Goal: Task Accomplishment & Management: Manage account settings

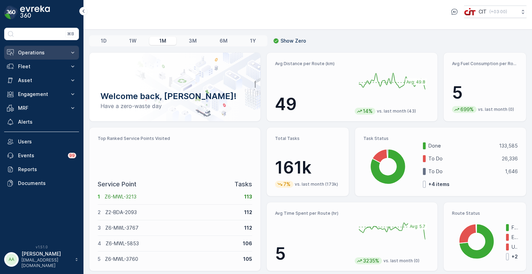
click at [34, 52] on p "Operations" at bounding box center [41, 52] width 47 height 7
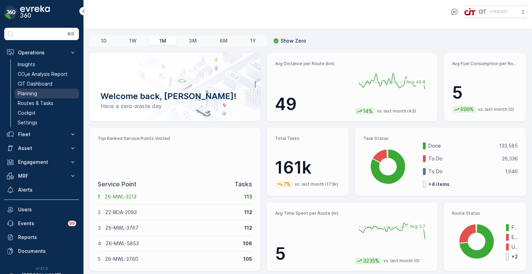
click at [30, 91] on p "Planning" at bounding box center [27, 93] width 19 height 7
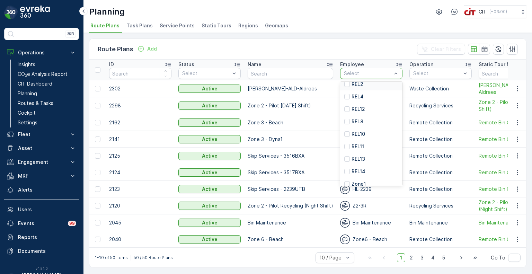
scroll to position [69, 0]
click at [359, 133] on p "REL10" at bounding box center [357, 132] width 13 height 7
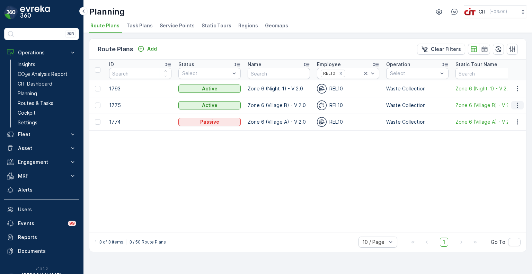
click at [517, 107] on icon "button" at bounding box center [516, 105] width 1 height 5
click at [508, 117] on span "Edit Route Plan" at bounding box center [511, 115] width 36 height 7
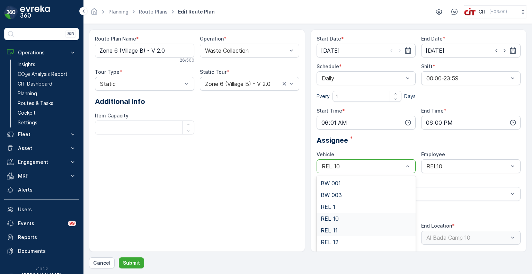
click at [342, 231] on div "REL 11" at bounding box center [366, 230] width 91 height 6
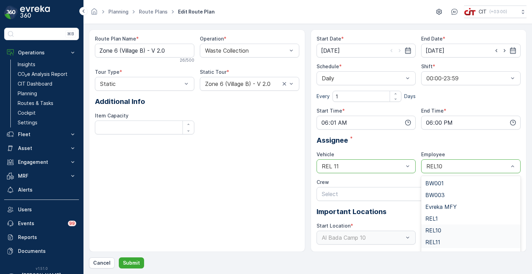
click at [435, 237] on div "REL11" at bounding box center [470, 242] width 99 height 12
click at [442, 51] on input "[DATE]" at bounding box center [470, 51] width 99 height 14
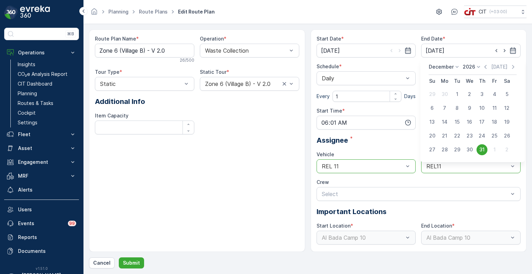
click at [469, 68] on p "2026" at bounding box center [468, 66] width 12 height 7
click at [476, 125] on span "2025" at bounding box center [473, 124] width 12 height 7
click at [443, 69] on p "December" at bounding box center [441, 66] width 25 height 7
click at [442, 112] on span "September" at bounding box center [446, 112] width 26 height 7
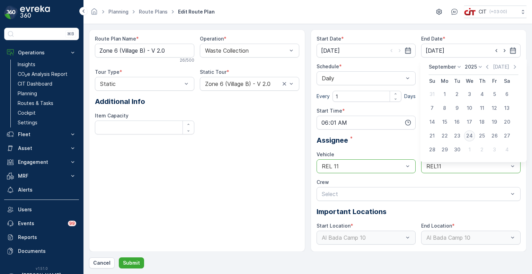
click at [468, 137] on div "24" at bounding box center [469, 135] width 11 height 11
type input "[DATE]"
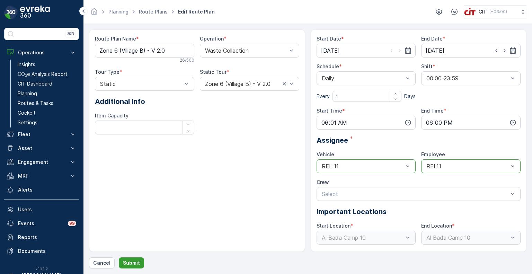
click at [133, 261] on p "Submit" at bounding box center [131, 262] width 17 height 7
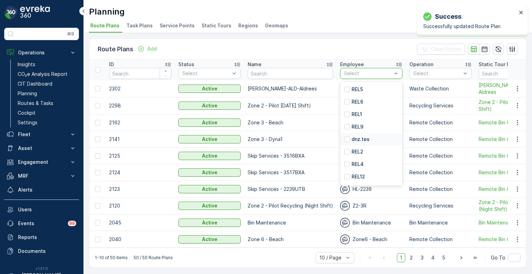
scroll to position [35, 0]
click at [362, 180] on div "REL11" at bounding box center [371, 179] width 62 height 12
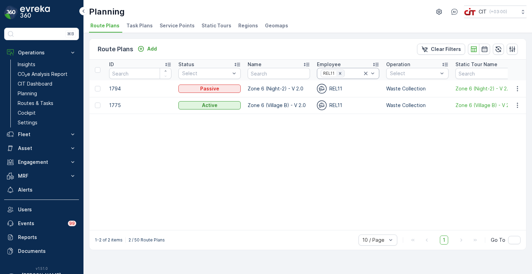
click at [343, 74] on div "Remove REL11" at bounding box center [340, 74] width 8 height 6
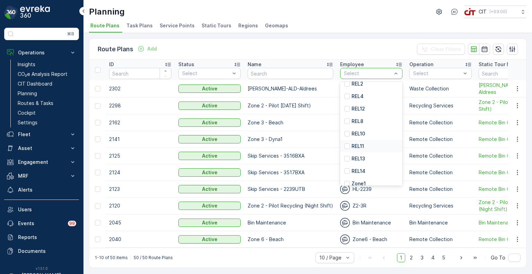
scroll to position [69, 0]
click at [361, 135] on p "REL10" at bounding box center [357, 132] width 13 height 7
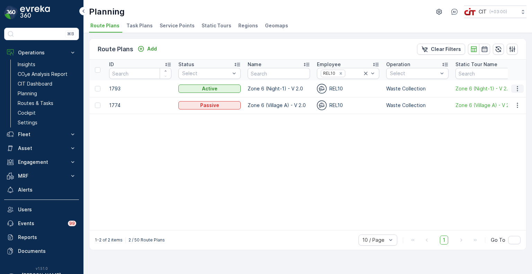
click at [517, 86] on icon "button" at bounding box center [516, 88] width 1 height 5
click at [507, 101] on span "Edit Route Plan" at bounding box center [511, 98] width 36 height 7
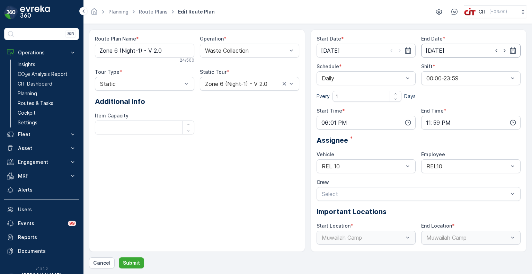
click at [458, 49] on input "[DATE]" at bounding box center [470, 51] width 99 height 14
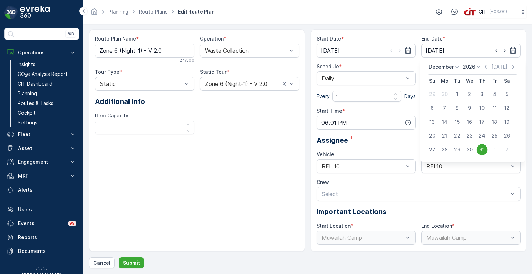
click at [467, 66] on p "2026" at bounding box center [468, 66] width 12 height 7
click at [471, 120] on span "2025" at bounding box center [473, 122] width 12 height 7
click at [440, 65] on p "December" at bounding box center [441, 66] width 25 height 7
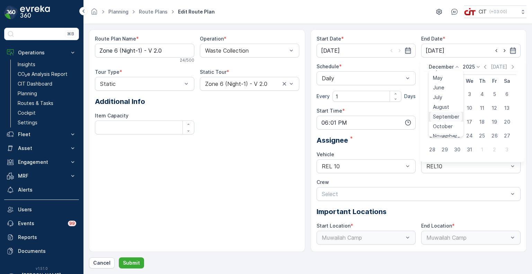
click at [445, 116] on span "September" at bounding box center [446, 116] width 26 height 7
click at [459, 134] on div "23" at bounding box center [456, 135] width 11 height 11
type input "[DATE]"
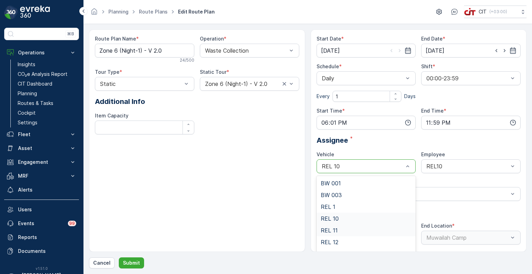
click at [338, 229] on div "REL 11" at bounding box center [366, 230] width 91 height 6
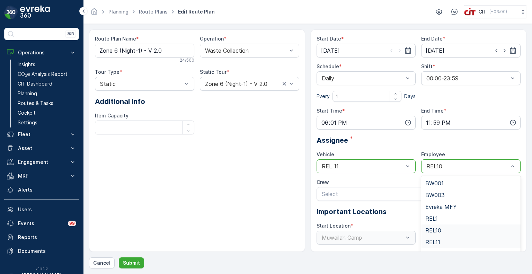
click at [435, 237] on div "REL11" at bounding box center [470, 242] width 99 height 12
click at [130, 263] on p "Submit" at bounding box center [131, 262] width 17 height 7
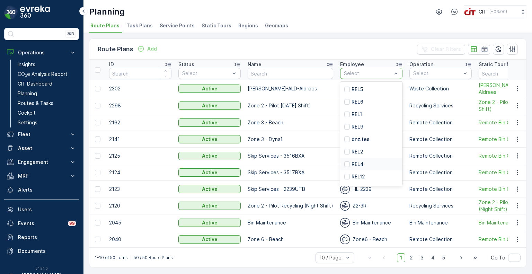
scroll to position [35, 0]
click at [361, 166] on p "REL10" at bounding box center [357, 166] width 13 height 7
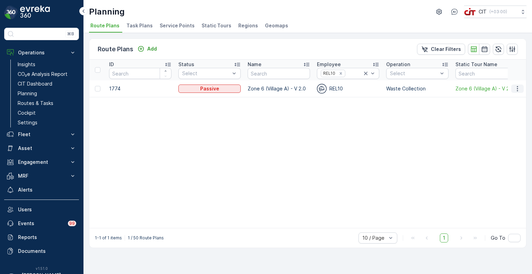
click at [516, 89] on icon "button" at bounding box center [517, 88] width 7 height 7
click at [508, 96] on span "Edit Route Plan" at bounding box center [511, 98] width 36 height 7
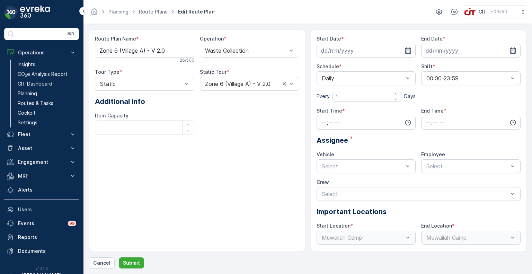
type input "[DATE]"
type input "06:00"
type input "18:00"
click at [440, 46] on input "[DATE]" at bounding box center [470, 51] width 99 height 14
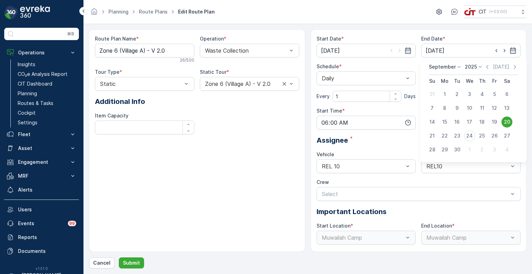
click at [470, 69] on p "2025" at bounding box center [471, 66] width 12 height 7
click at [475, 131] on span "2026" at bounding box center [475, 131] width 12 height 7
click at [448, 68] on p "September" at bounding box center [442, 66] width 27 height 7
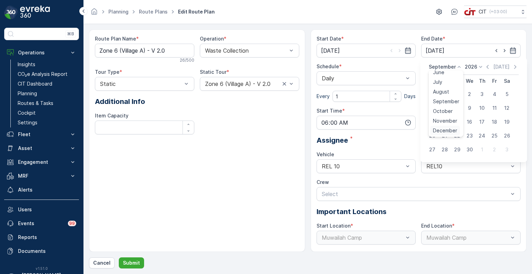
click at [442, 129] on span "December" at bounding box center [445, 130] width 24 height 7
click at [479, 148] on div "31" at bounding box center [481, 149] width 11 height 11
type input "[DATE]"
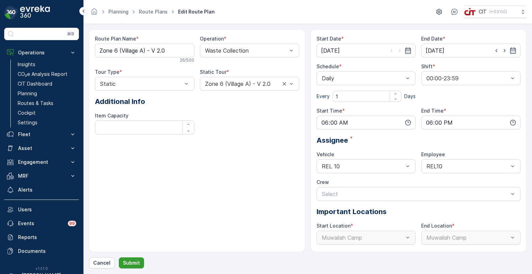
click at [126, 264] on p "Submit" at bounding box center [131, 262] width 17 height 7
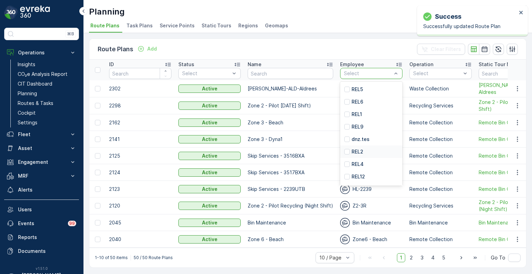
scroll to position [35, 0]
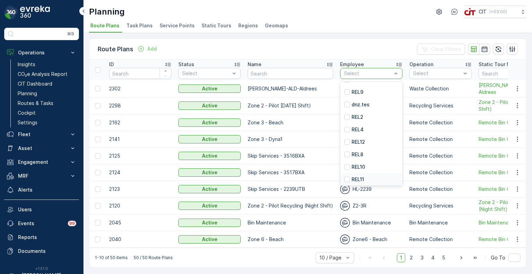
click at [364, 176] on div "REL11" at bounding box center [371, 179] width 62 height 12
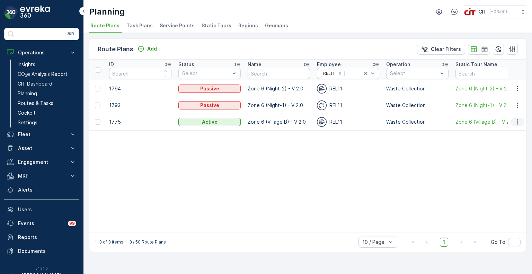
click at [519, 121] on icon "button" at bounding box center [517, 121] width 7 height 7
click at [511, 131] on span "Edit Route Plan" at bounding box center [511, 131] width 36 height 7
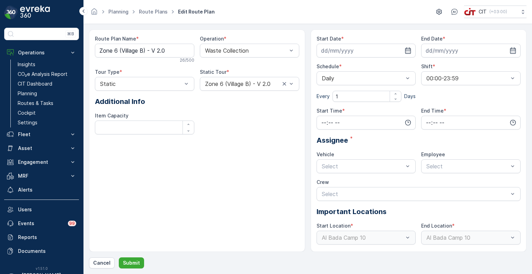
type input "[DATE]"
type input "06:01"
type input "18:00"
click at [133, 260] on p "Submit" at bounding box center [131, 262] width 17 height 7
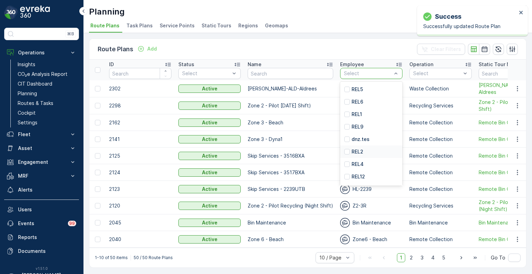
scroll to position [35, 0]
click at [358, 176] on p "REL11" at bounding box center [357, 179] width 12 height 7
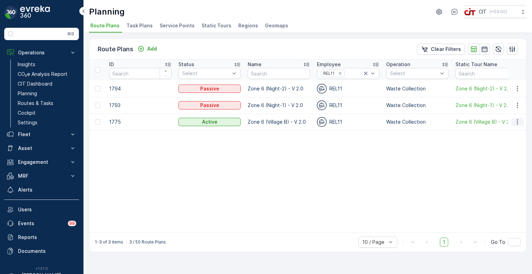
click at [519, 122] on icon "button" at bounding box center [517, 121] width 7 height 7
click at [501, 131] on span "Edit Route Plan" at bounding box center [511, 131] width 36 height 7
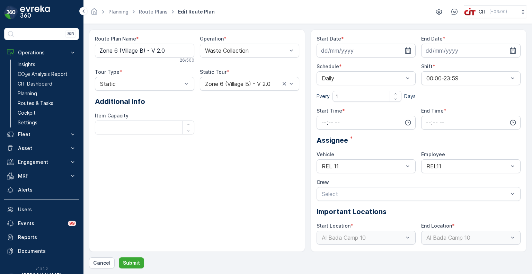
type input "[DATE]"
type input "06:01"
type input "18:00"
click at [128, 265] on p "Submit" at bounding box center [131, 262] width 17 height 7
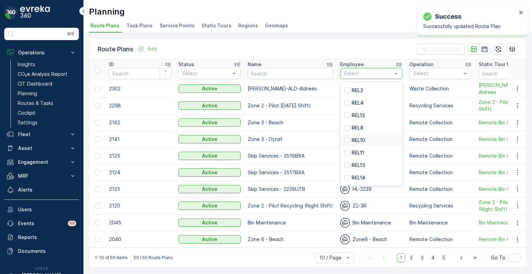
scroll to position [69, 0]
click at [358, 133] on p "REL10" at bounding box center [357, 132] width 13 height 7
